Goal: Find specific page/section: Find specific page/section

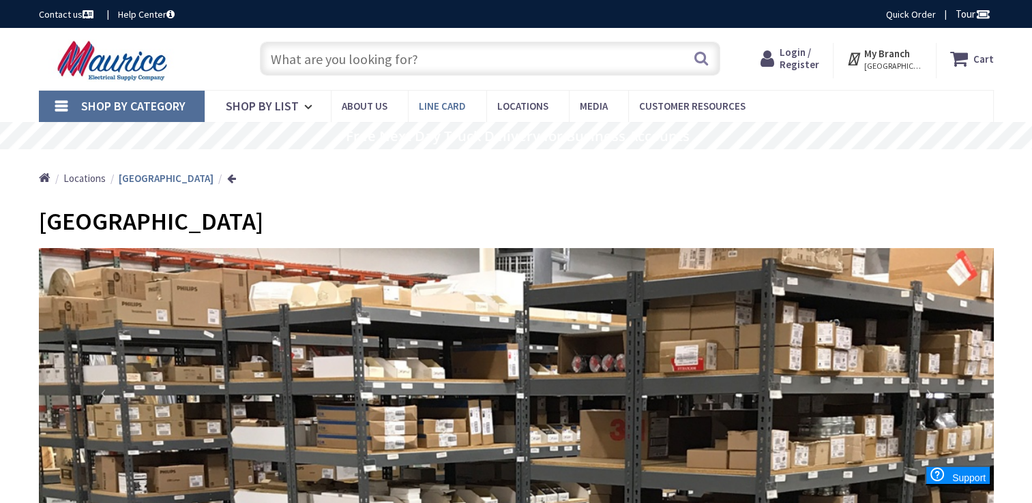
click at [442, 102] on span "Line Card" at bounding box center [442, 106] width 47 height 13
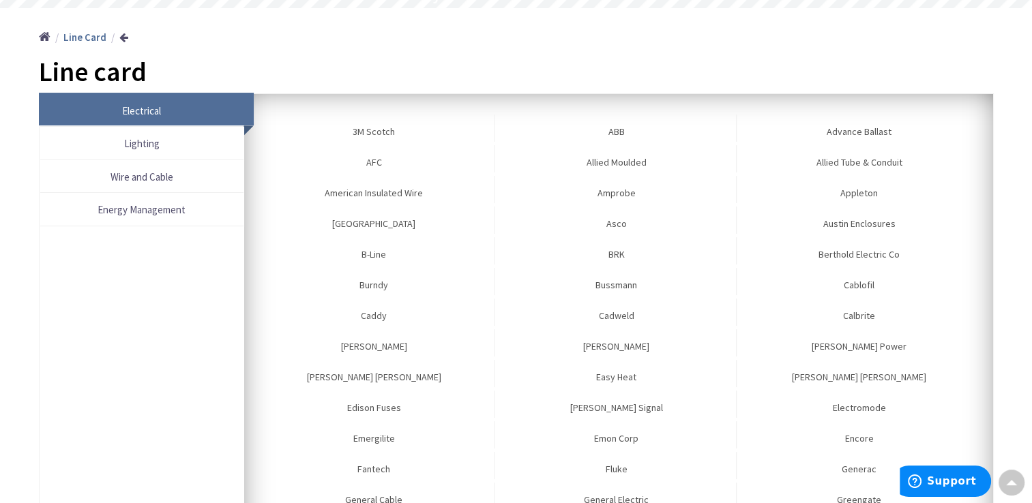
scroll to position [141, 0]
click at [164, 145] on span "Lighting" at bounding box center [142, 144] width 190 height 18
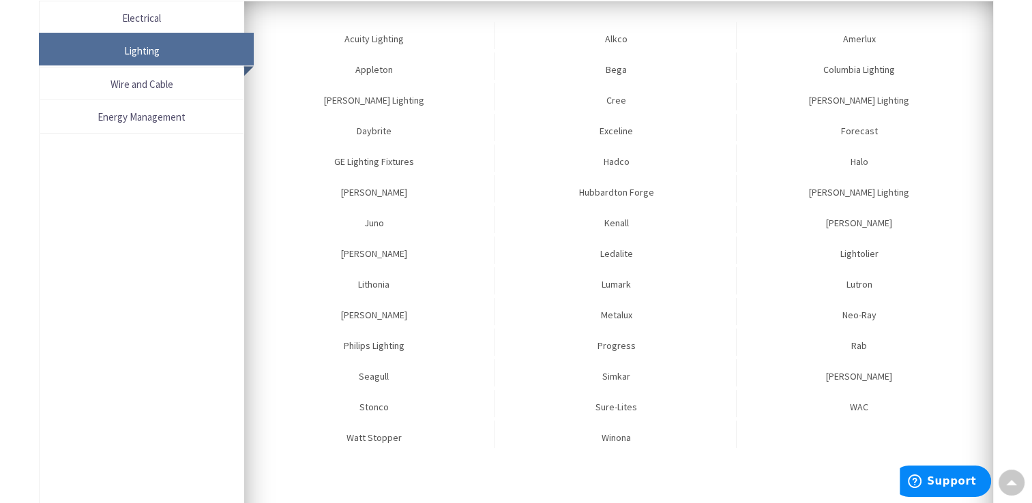
scroll to position [235, 0]
click at [150, 55] on li "Lighting" at bounding box center [142, 49] width 205 height 33
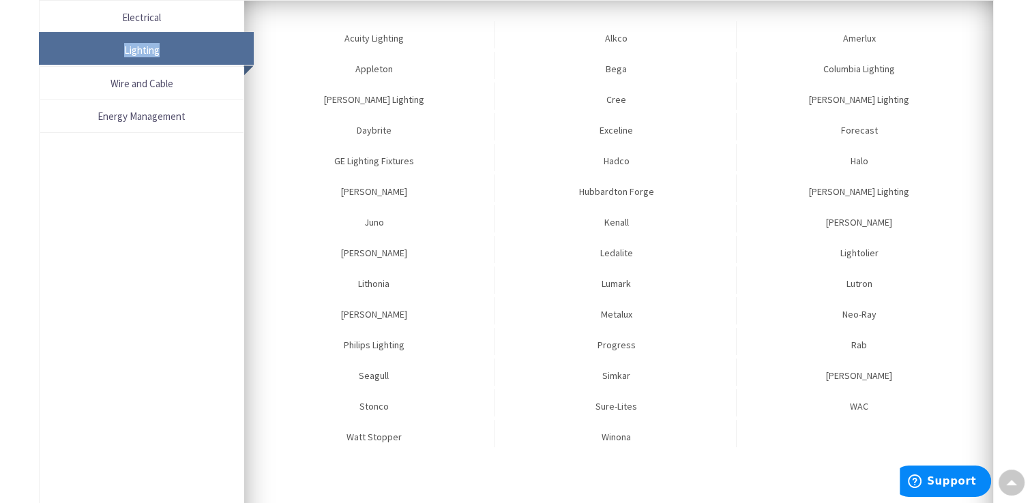
drag, startPoint x: 150, startPoint y: 55, endPoint x: 141, endPoint y: 48, distance: 11.2
click at [141, 48] on li "Lighting" at bounding box center [142, 49] width 205 height 33
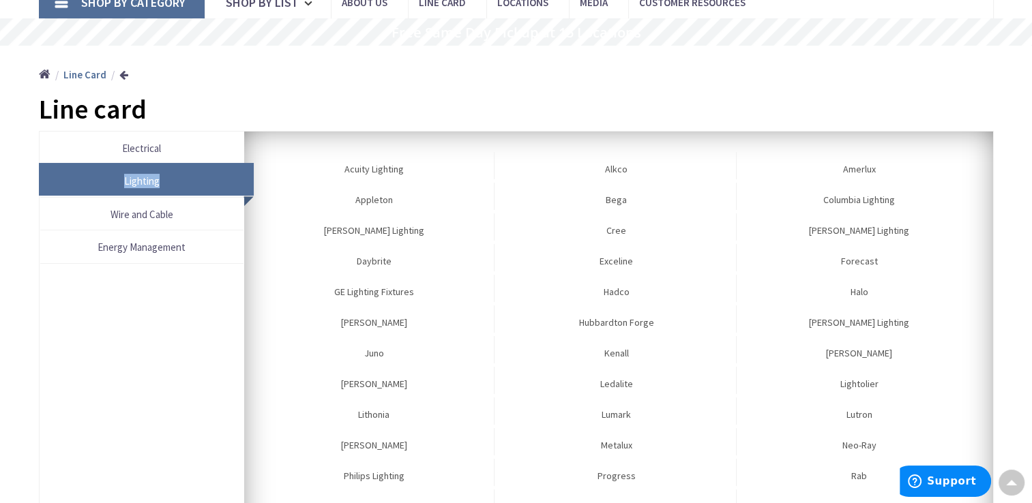
scroll to position [104, 0]
click at [180, 172] on li "Lighting" at bounding box center [142, 180] width 205 height 33
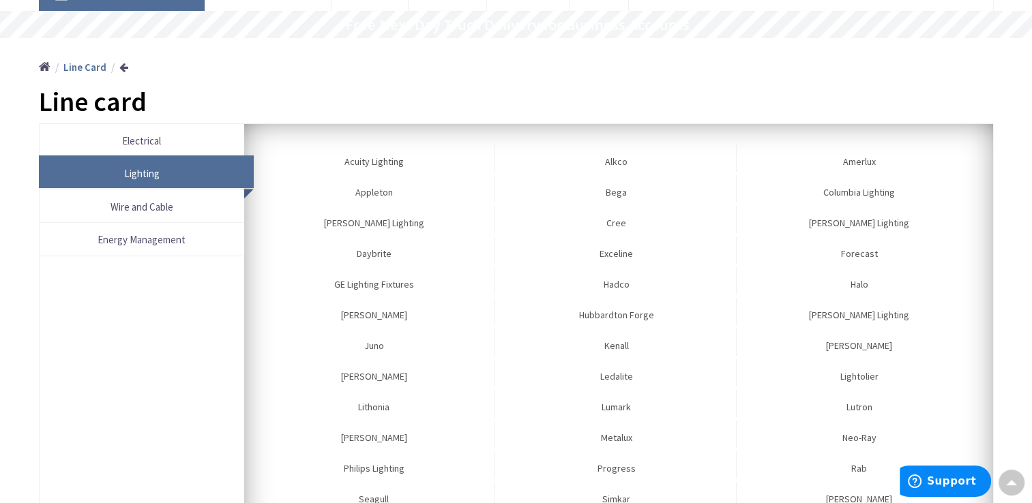
click at [180, 172] on li "Lighting" at bounding box center [142, 173] width 205 height 33
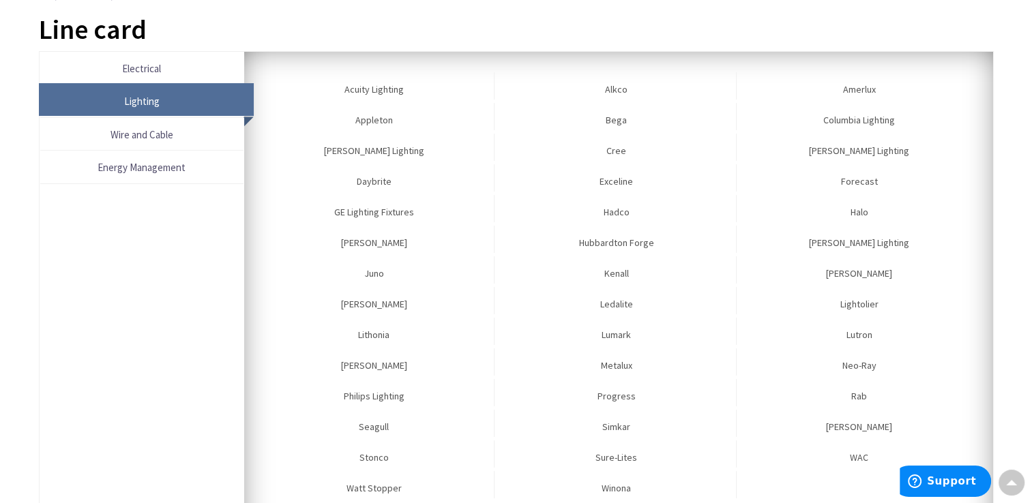
click at [180, 172] on ul "Electrical 3M Scotch ABB Advance Ballast AFC Allied Moulded Allied Tube & Condu…" at bounding box center [516, 320] width 955 height 539
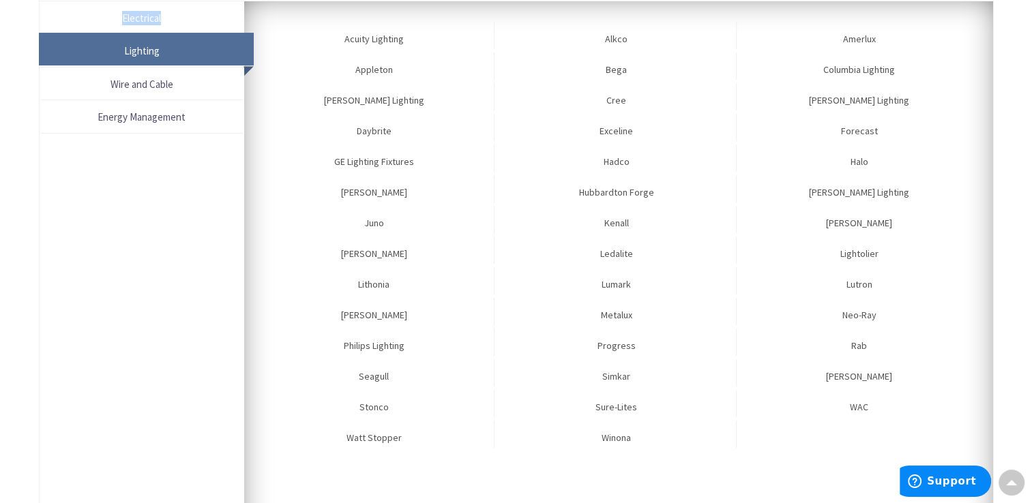
click at [180, 172] on ul "Electrical 3M Scotch ABB Advance Ballast AFC Allied Moulded Allied Tube & Condu…" at bounding box center [516, 270] width 955 height 539
click at [180, 172] on ul "Electrical 3M Scotch ABB Advance Ballast AFC Allied Moulded Allied Tube & Condu…" at bounding box center [516, 269] width 955 height 539
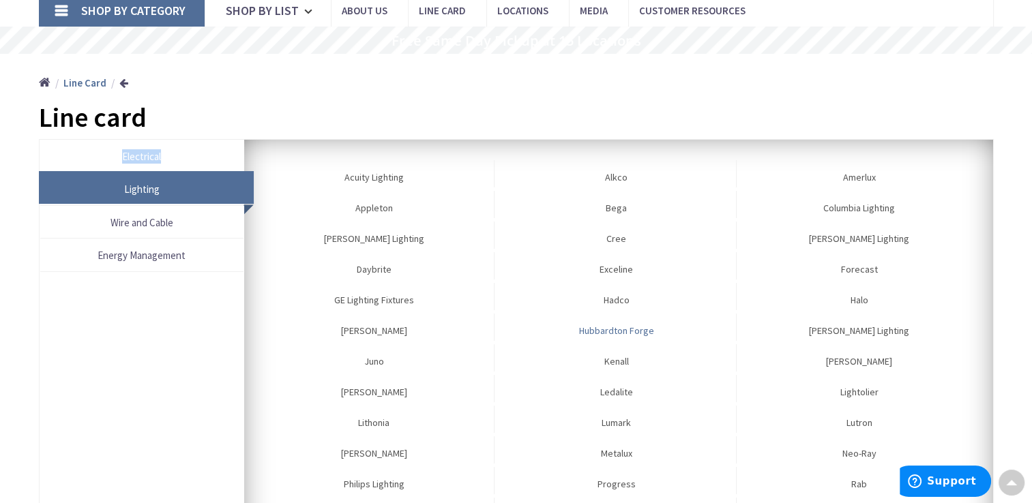
scroll to position [0, 0]
